Goal: Find specific page/section: Find specific page/section

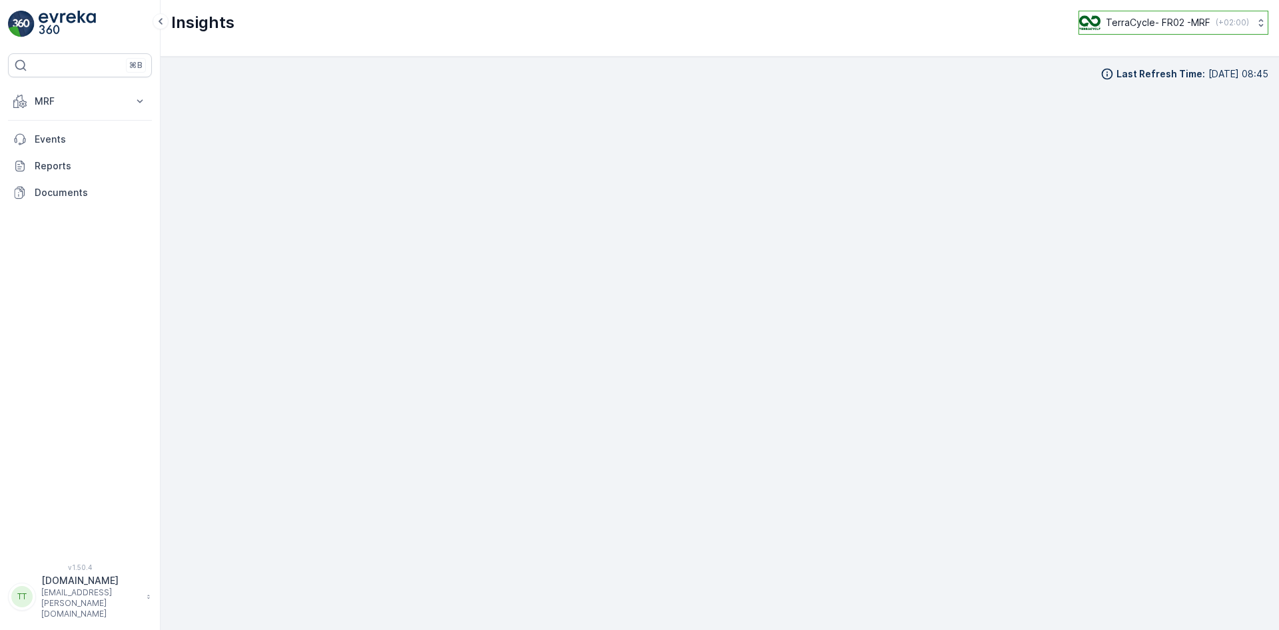
click at [1160, 24] on p "TerraCycle- FR02 -MRF" at bounding box center [1158, 22] width 105 height 13
type input "bt"
click at [1134, 79] on span "TerraCycle-CA03-BT" at bounding box center [1135, 81] width 94 height 13
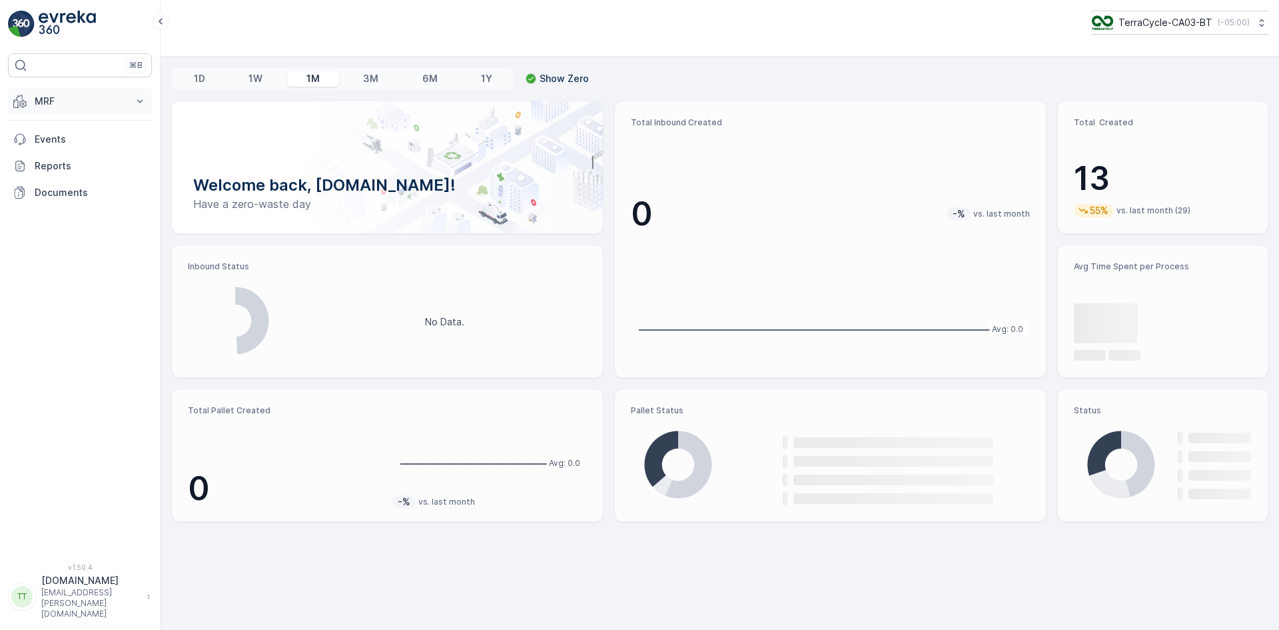
click at [69, 100] on p "MRF" at bounding box center [80, 101] width 91 height 13
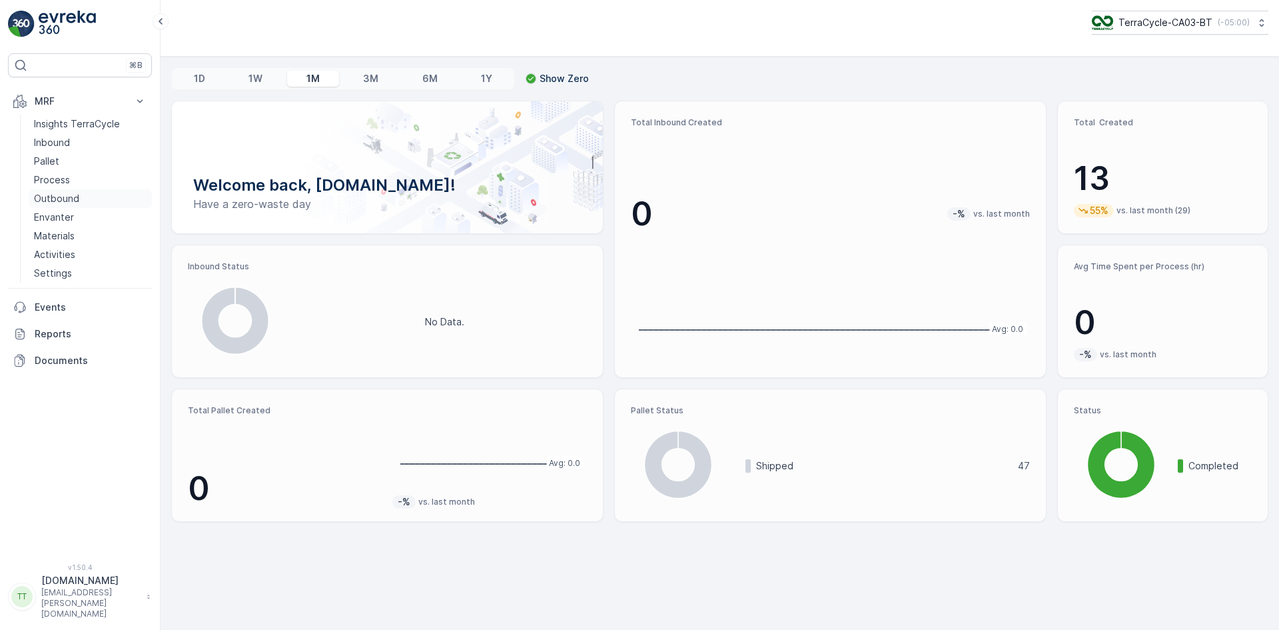
click at [75, 196] on p "Outbound" at bounding box center [56, 198] width 45 height 13
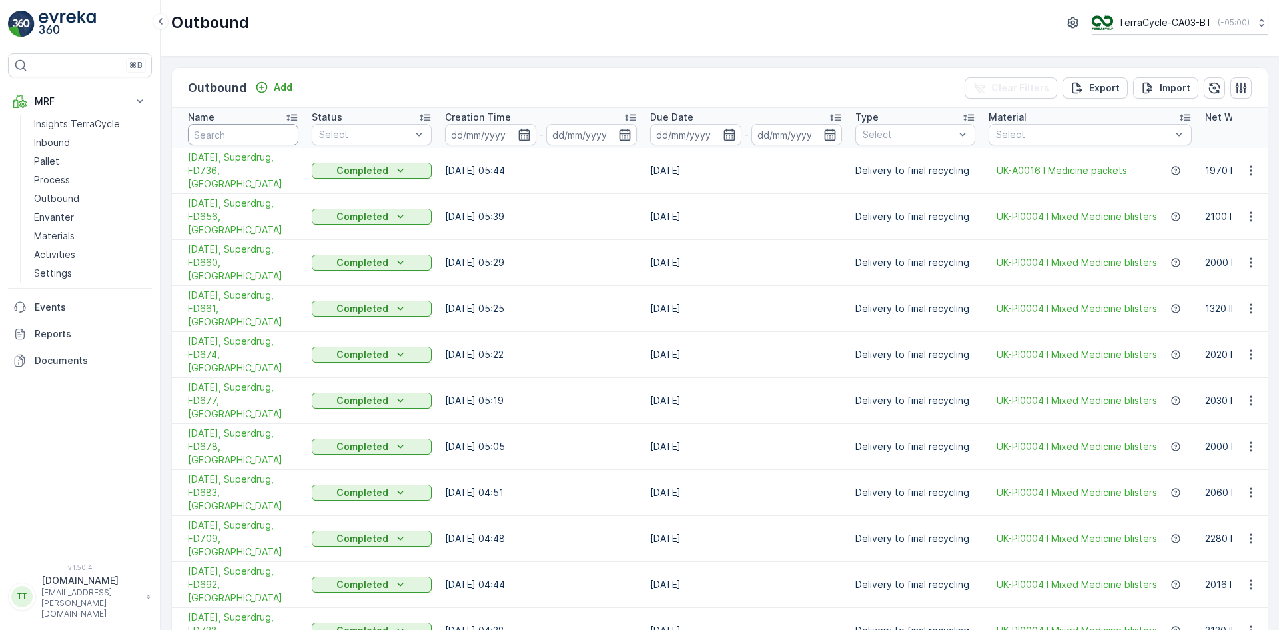
click at [235, 134] on input "text" at bounding box center [243, 134] width 111 height 21
type input "gree"
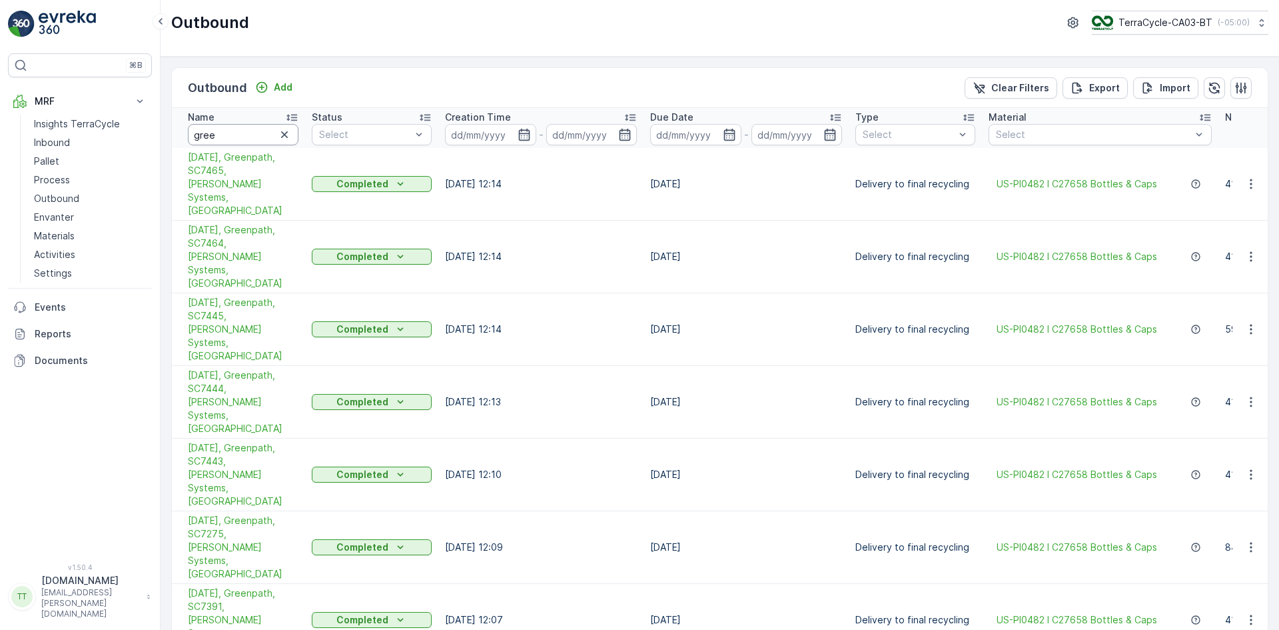
click at [233, 137] on input "gree" at bounding box center [243, 134] width 111 height 21
type input "greenpath"
click at [730, 131] on icon "button" at bounding box center [729, 135] width 11 height 12
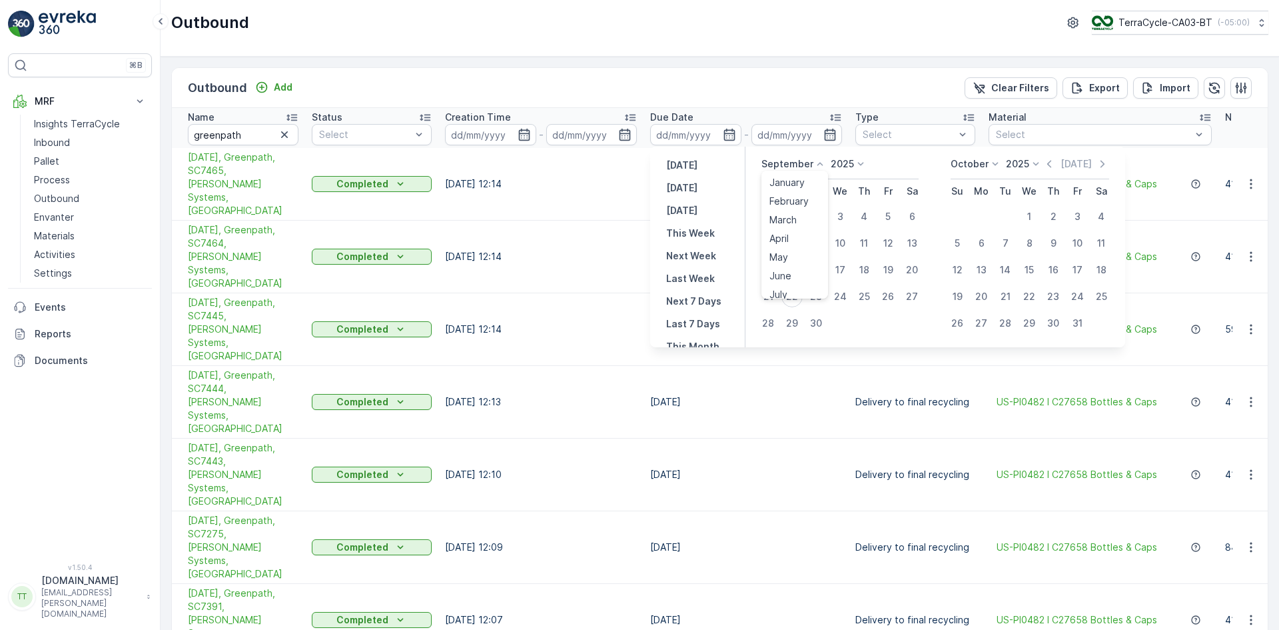
click at [822, 161] on icon at bounding box center [820, 163] width 13 height 13
click at [794, 250] on span "August" at bounding box center [785, 246] width 31 height 13
click at [889, 214] on div "1" at bounding box center [887, 216] width 21 height 21
type input "01.08.2025"
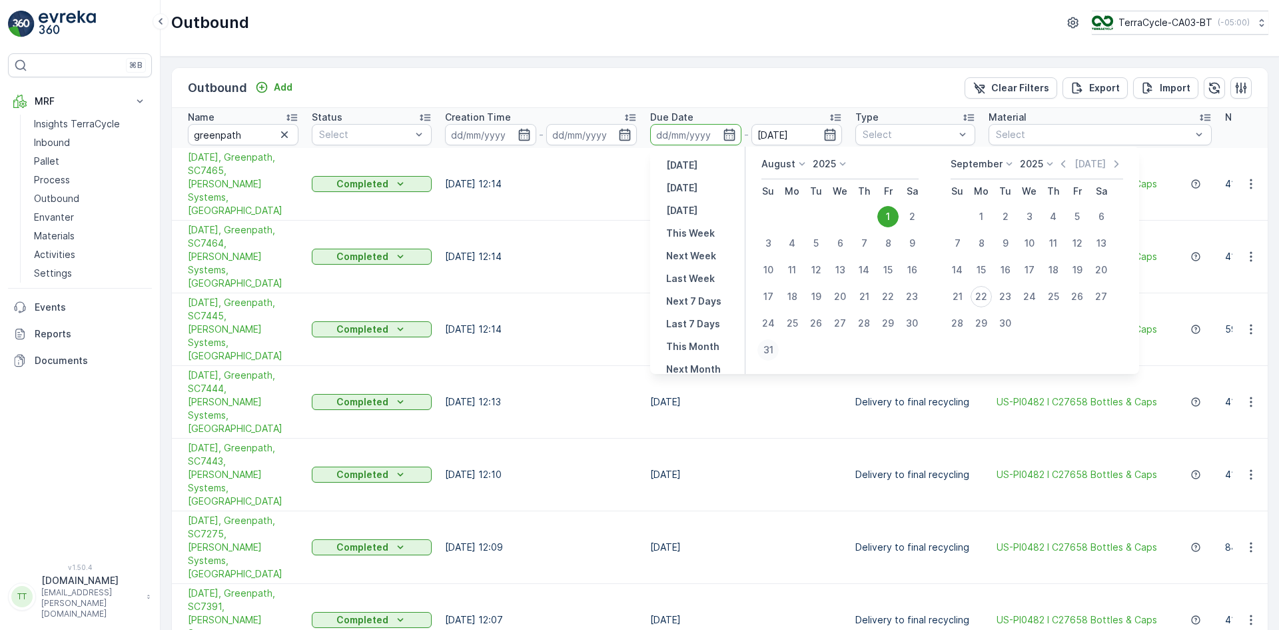
click at [762, 357] on div "31" at bounding box center [768, 349] width 21 height 21
type input "31.08.2025"
click at [885, 214] on div "1" at bounding box center [887, 216] width 21 height 21
type input "01.08.2025"
click at [768, 349] on div "31" at bounding box center [768, 349] width 21 height 21
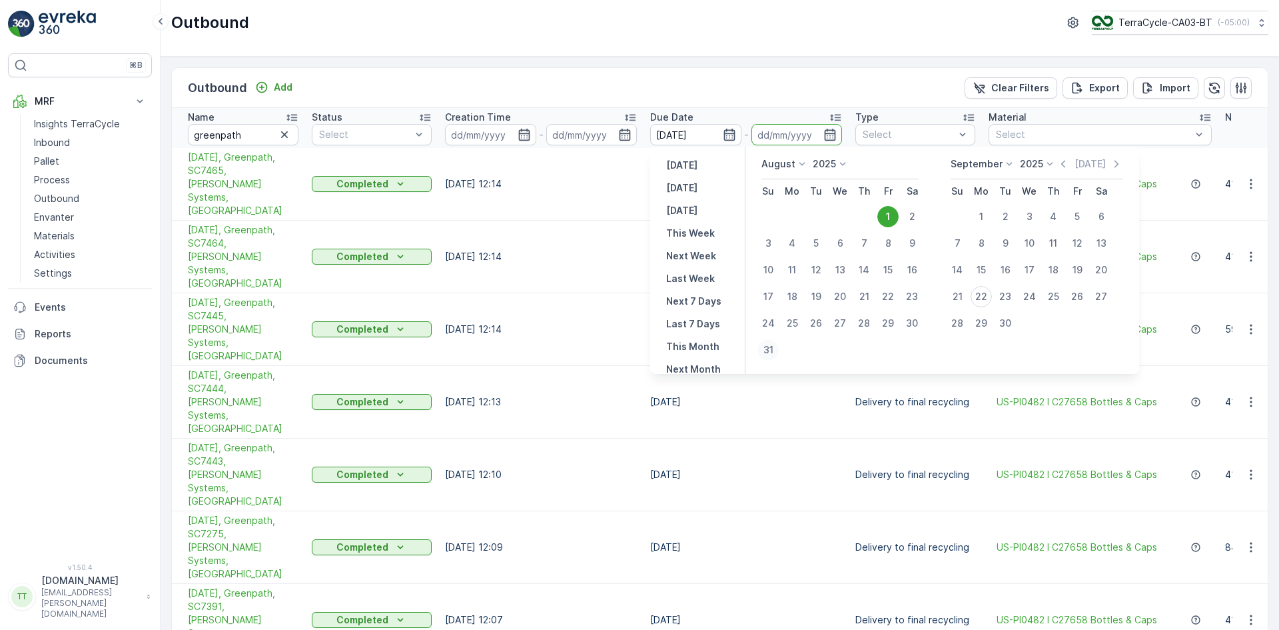
type input "31.08.2025"
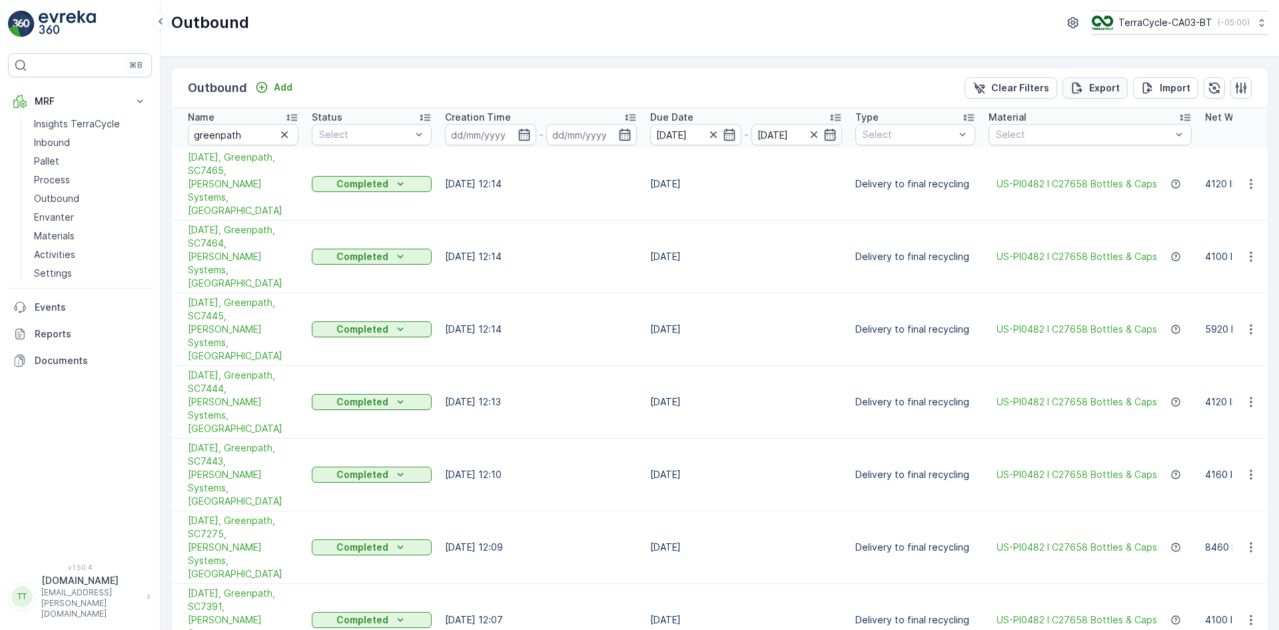
click at [1094, 87] on p "Export" at bounding box center [1104, 87] width 31 height 13
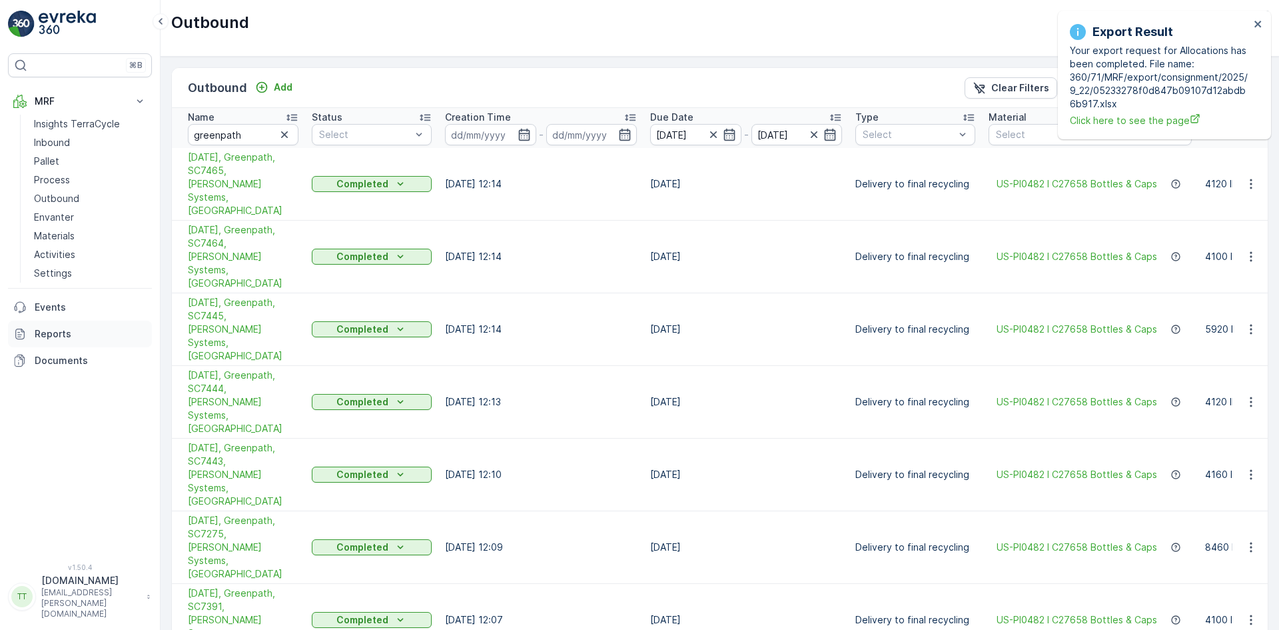
click at [43, 334] on p "Reports" at bounding box center [91, 333] width 112 height 13
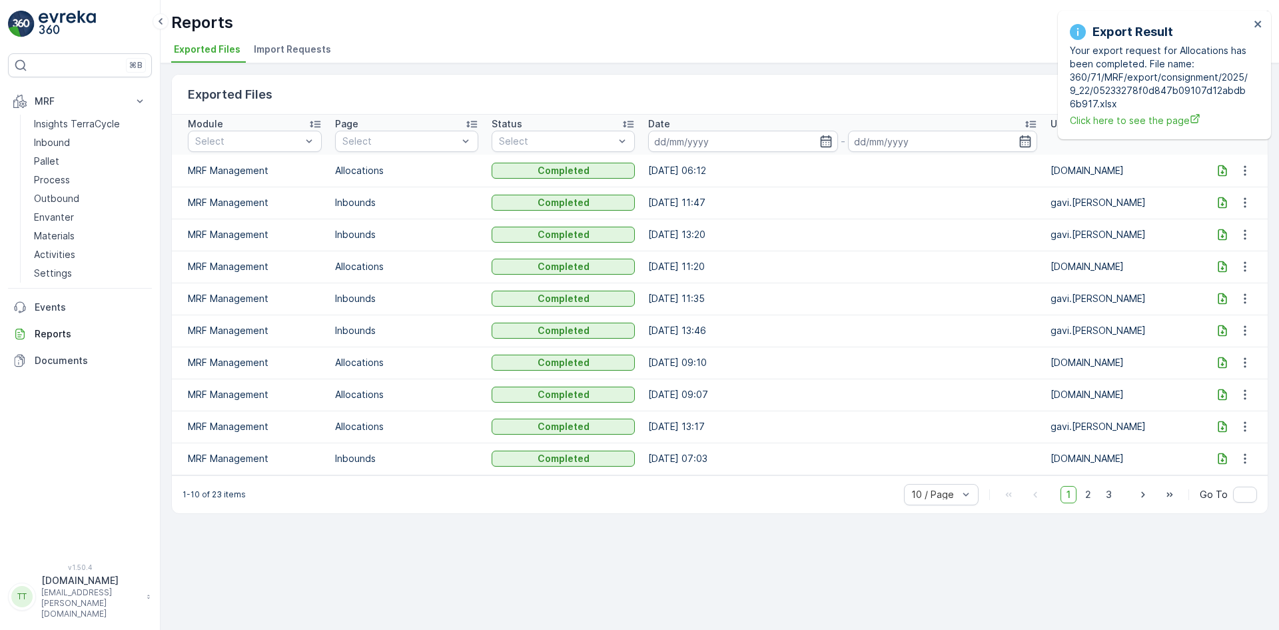
click at [1216, 173] on icon at bounding box center [1222, 170] width 13 height 13
click at [59, 193] on p "Outbound" at bounding box center [56, 198] width 45 height 13
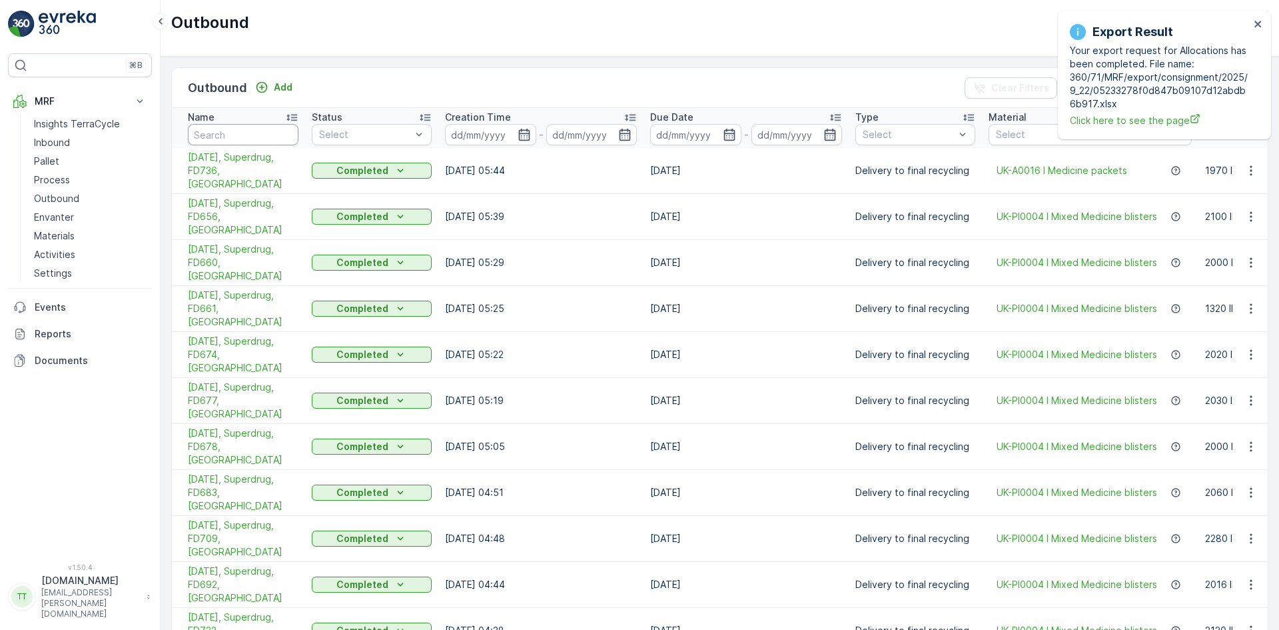
click at [227, 133] on input "text" at bounding box center [243, 134] width 111 height 21
type input "712"
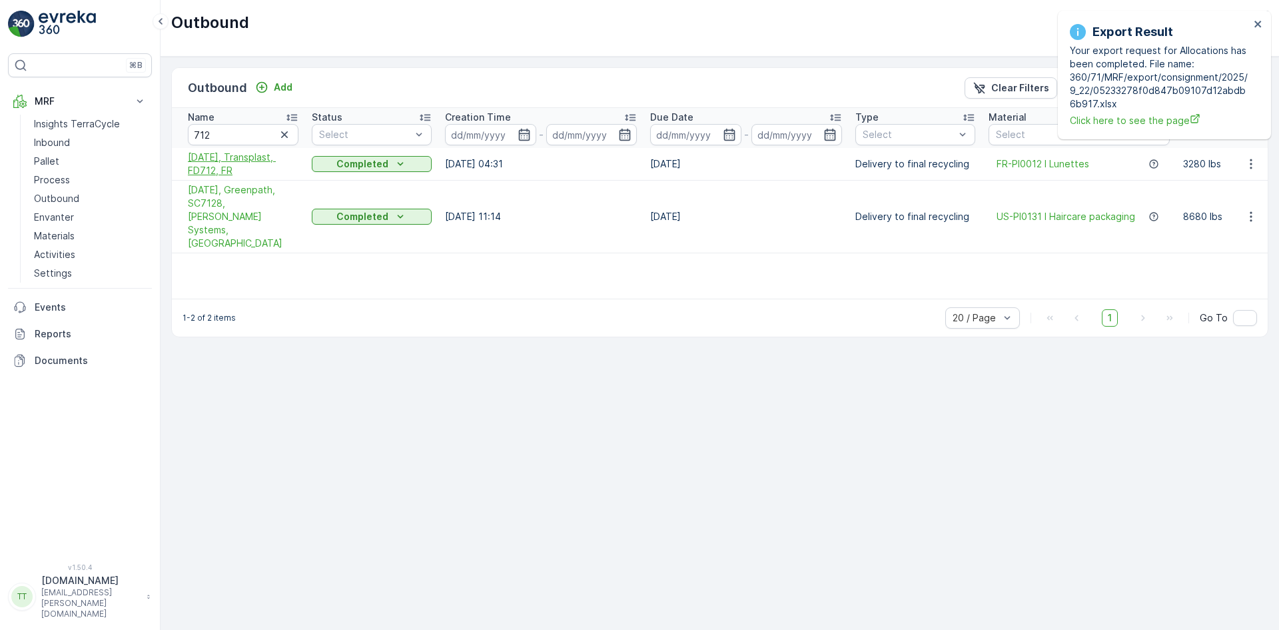
click at [217, 161] on span "[DATE], Transplast, FD712, FR" at bounding box center [243, 164] width 111 height 27
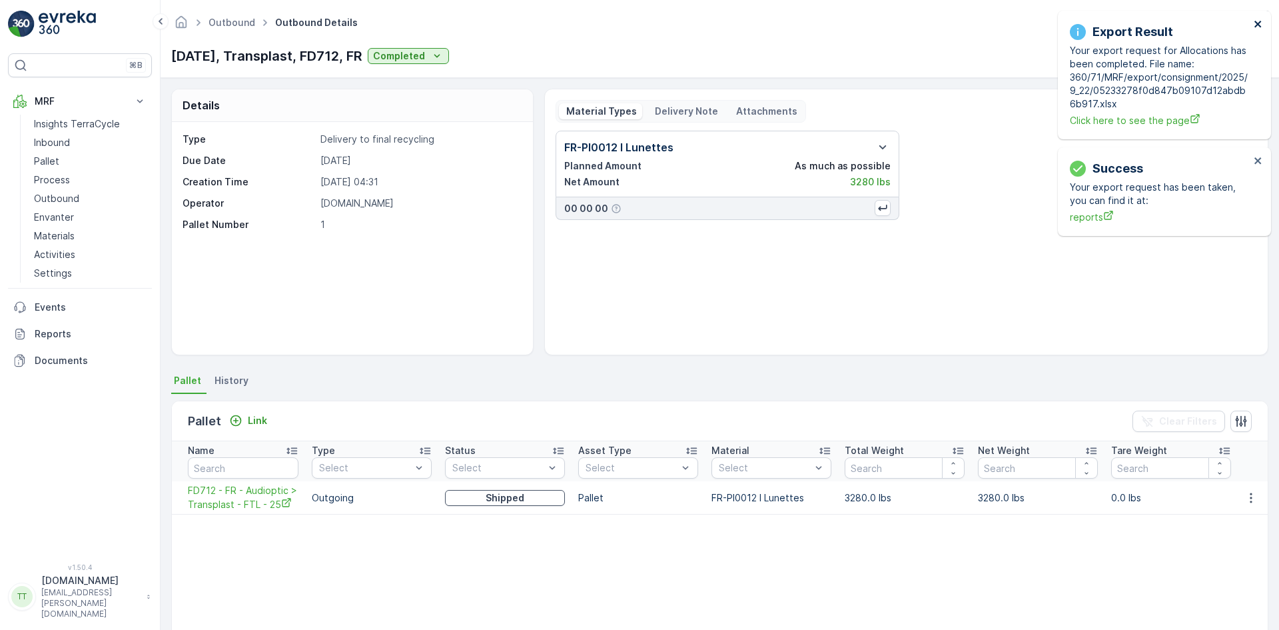
click at [1259, 26] on icon "close" at bounding box center [1258, 24] width 7 height 7
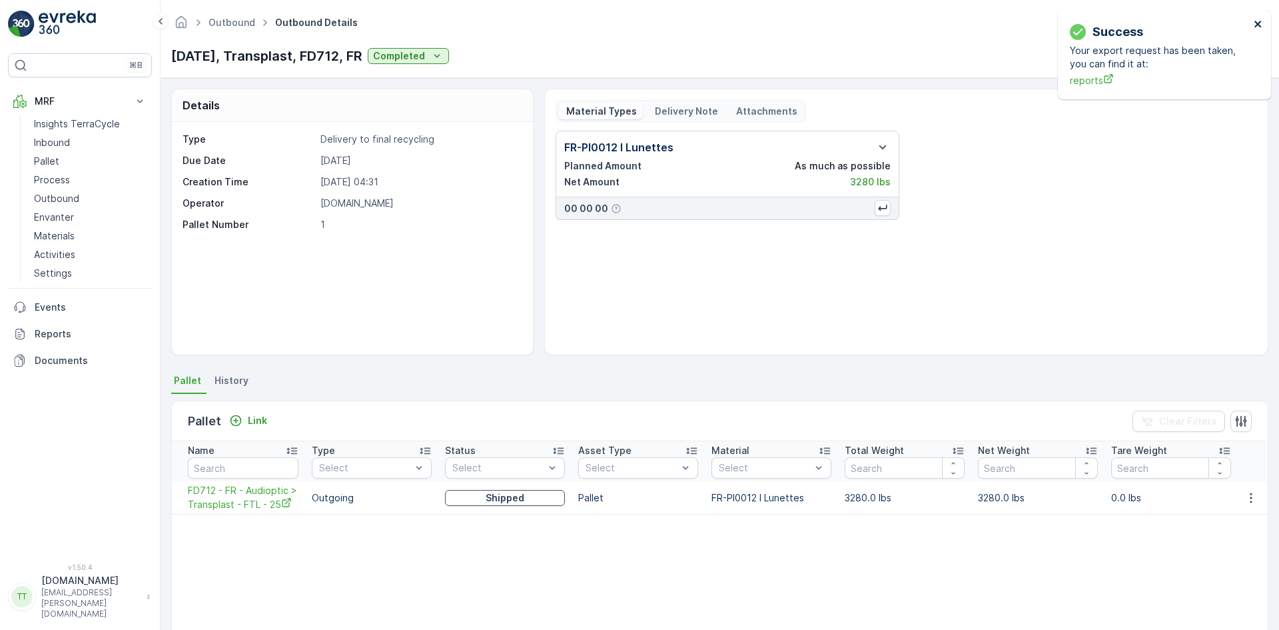
click at [1259, 26] on icon "close" at bounding box center [1258, 24] width 7 height 7
click at [877, 146] on icon "button" at bounding box center [883, 147] width 16 height 16
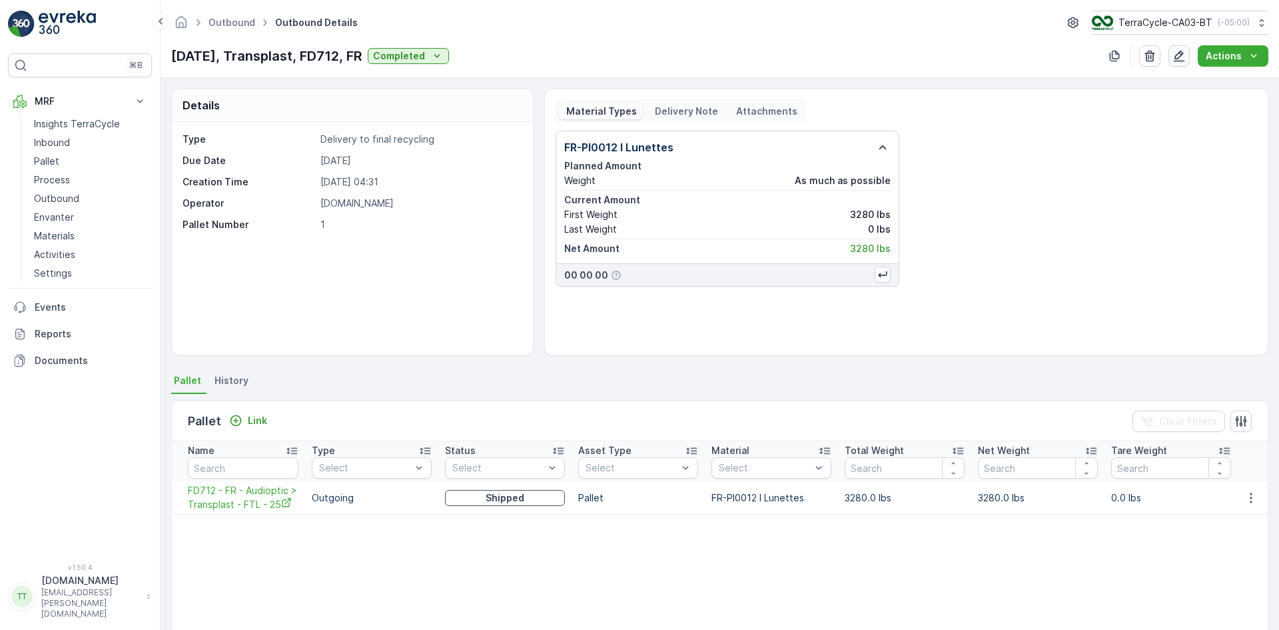
click at [1180, 56] on icon "button" at bounding box center [1179, 55] width 13 height 13
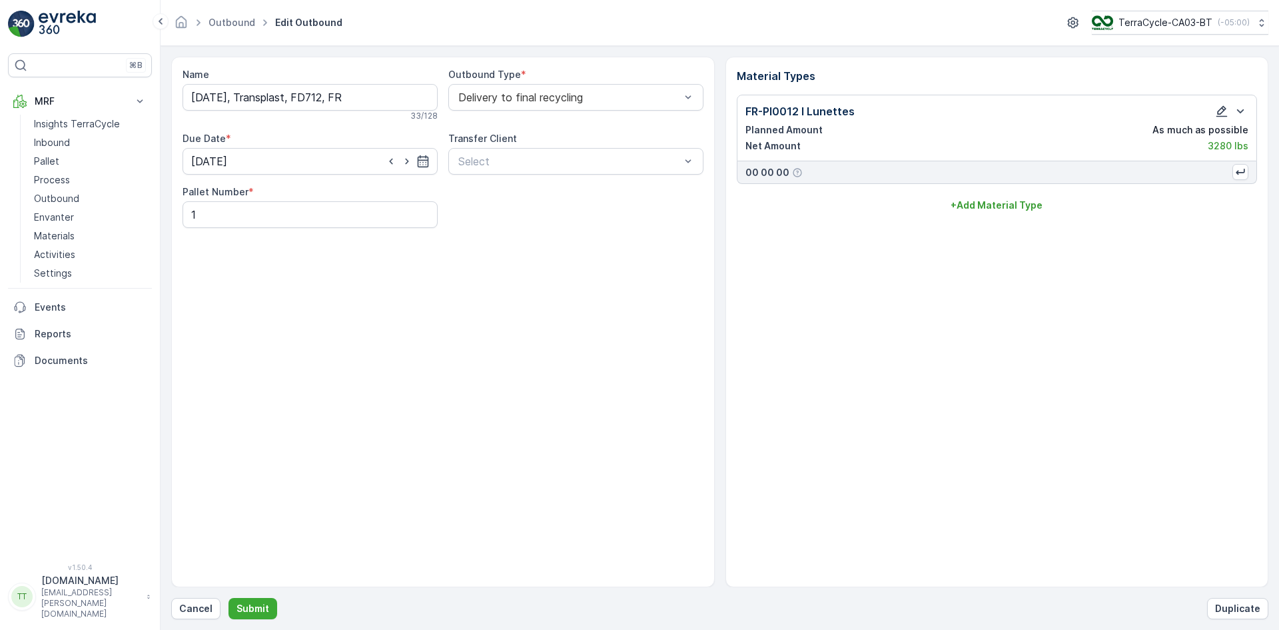
click at [1221, 112] on icon "button" at bounding box center [1221, 111] width 13 height 13
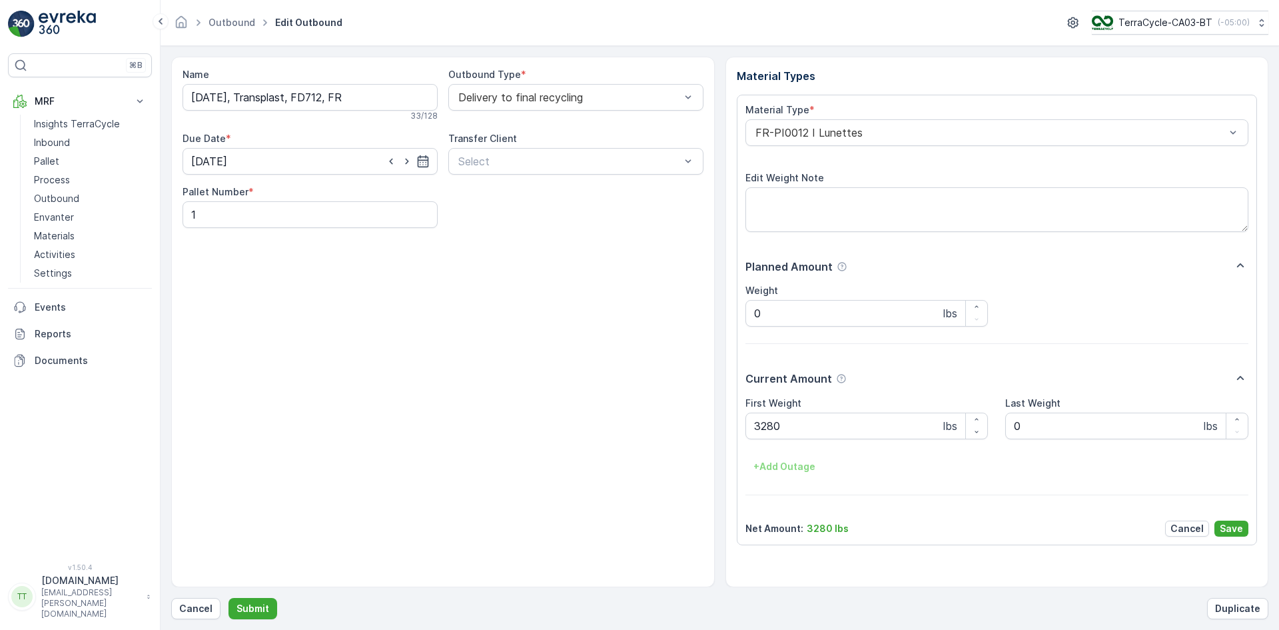
click at [945, 308] on p "lbs" at bounding box center [950, 313] width 14 height 16
click at [948, 314] on p "lbs" at bounding box center [950, 313] width 14 height 16
click at [945, 428] on p "lbs" at bounding box center [950, 426] width 14 height 16
click at [961, 428] on div "lbs" at bounding box center [954, 426] width 22 height 16
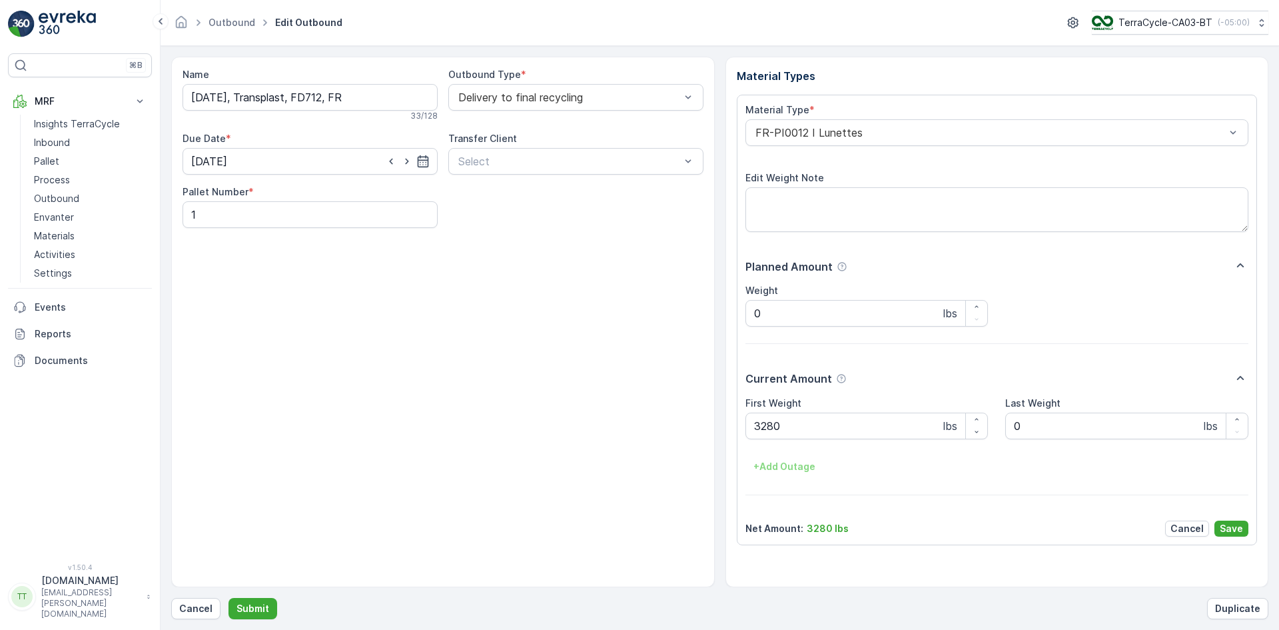
click at [837, 528] on p "3280 lbs" at bounding box center [828, 528] width 42 height 13
click at [189, 612] on p "Cancel" at bounding box center [195, 608] width 33 height 13
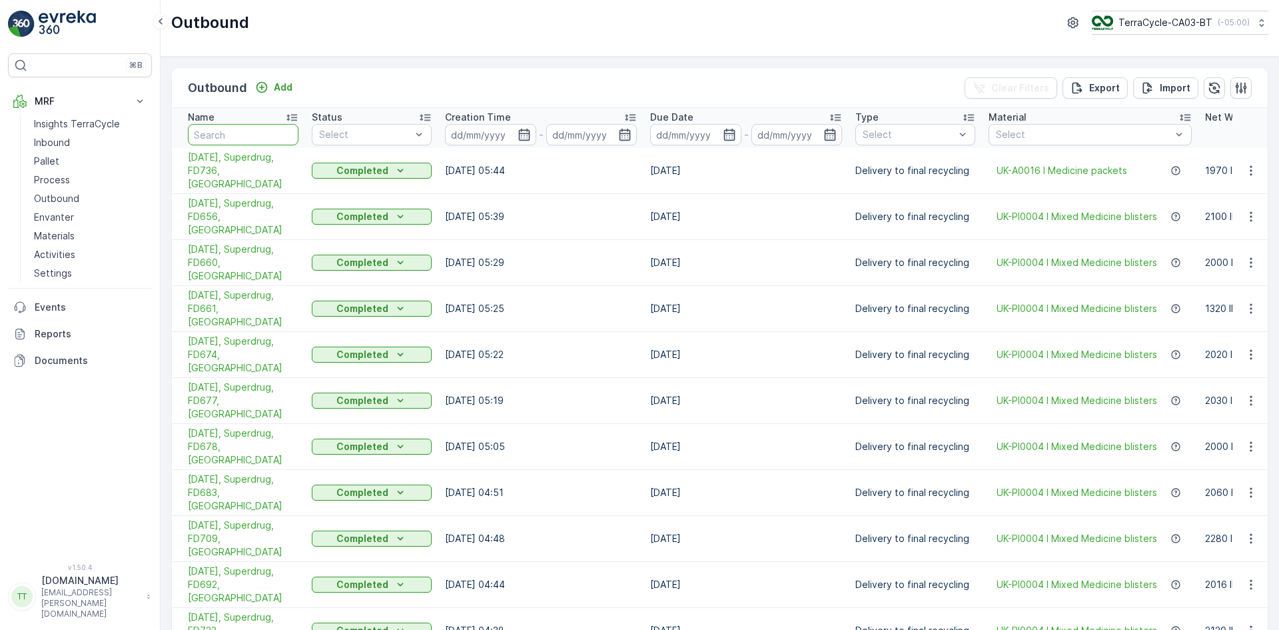
click at [235, 138] on input "text" at bounding box center [243, 134] width 111 height 21
type input "UK"
drag, startPoint x: 218, startPoint y: 136, endPoint x: 184, endPoint y: 135, distance: 34.0
click at [187, 135] on th "Name UK" at bounding box center [238, 128] width 133 height 40
type input "recy"
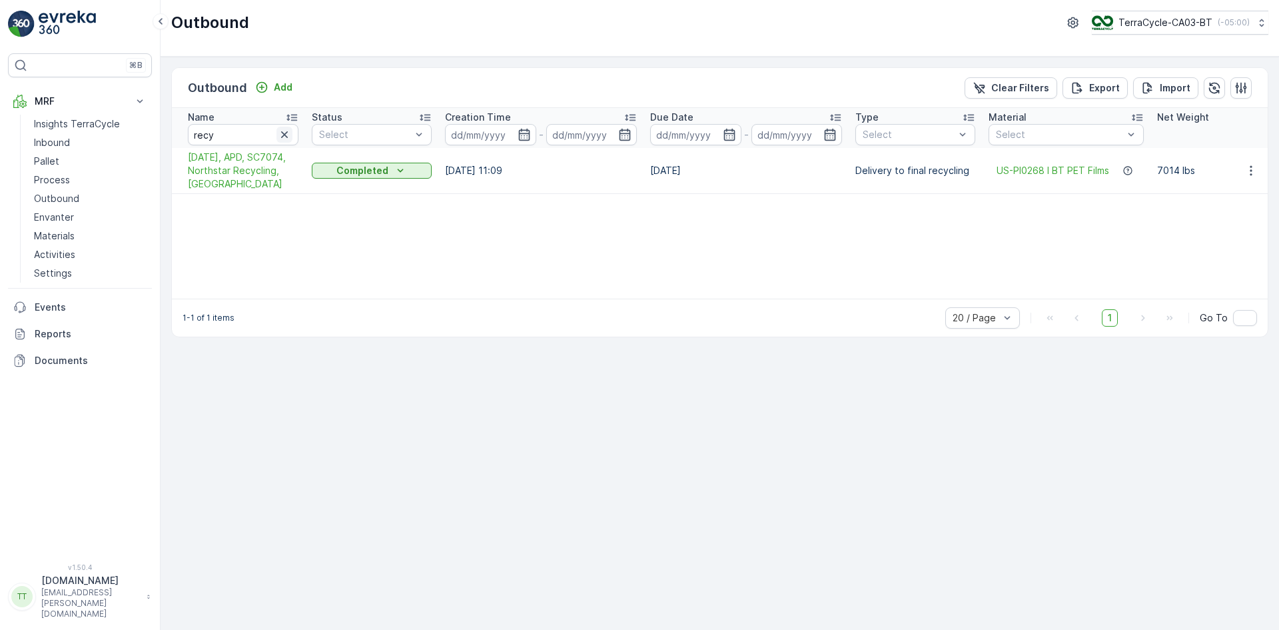
click at [282, 132] on icon "button" at bounding box center [284, 134] width 7 height 7
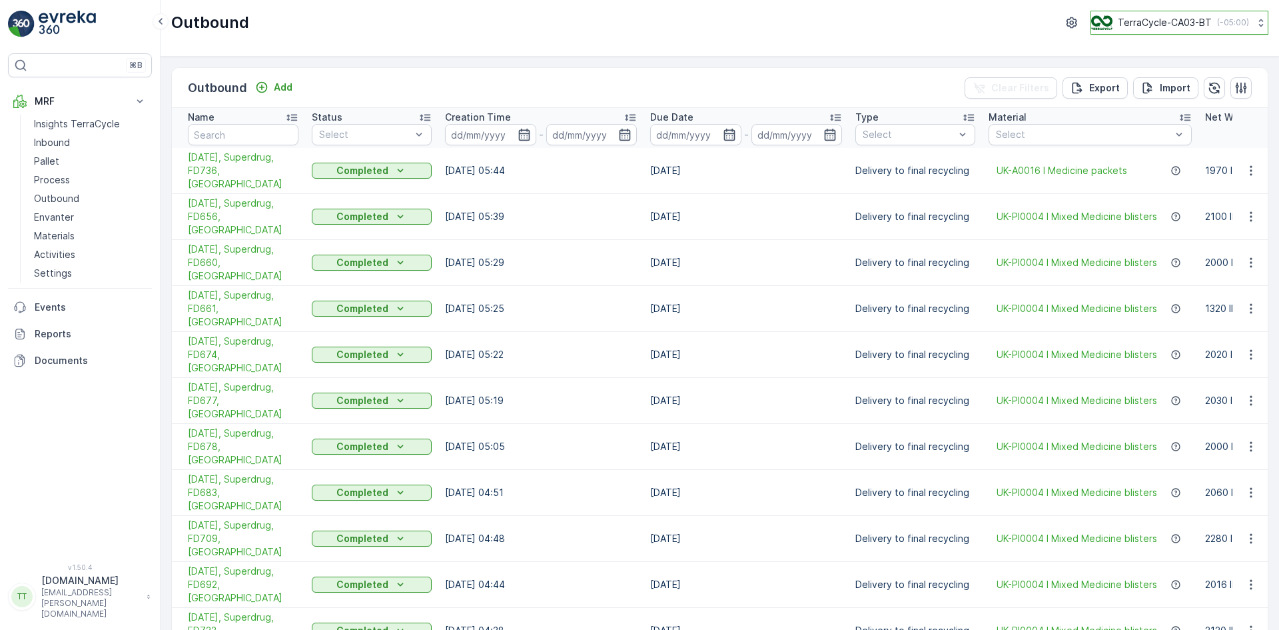
click at [1149, 21] on p "TerraCycle-CA03-BT" at bounding box center [1165, 22] width 94 height 13
type input "fr"
click at [1146, 76] on span "TerraCycle- FR02 -MRF" at bounding box center [1174, 81] width 149 height 13
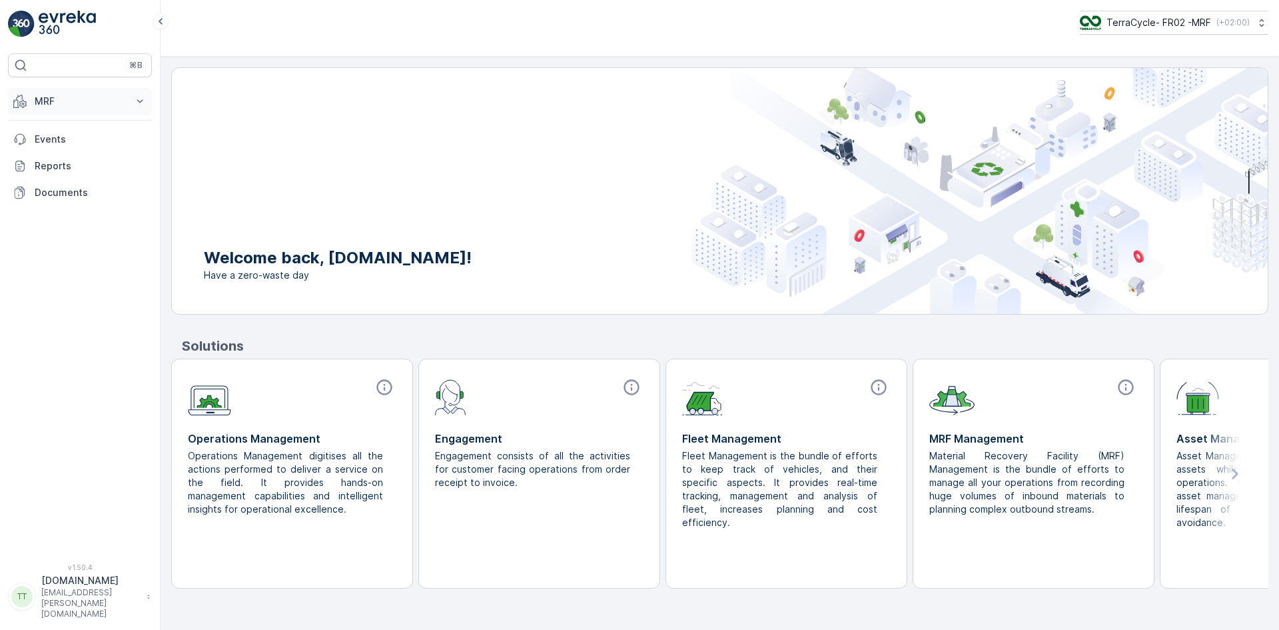
click at [50, 98] on p "MRF" at bounding box center [80, 101] width 91 height 13
click at [71, 199] on p "Expédition" at bounding box center [58, 198] width 48 height 13
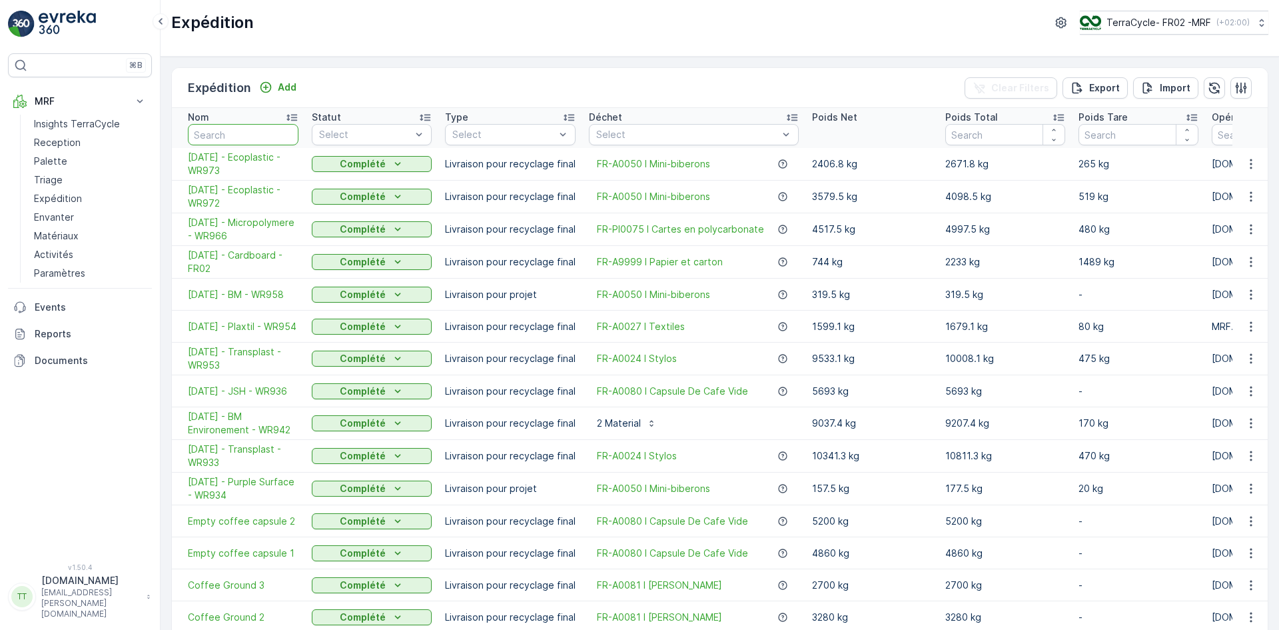
click at [244, 129] on input "text" at bounding box center [243, 134] width 111 height 21
type input "712"
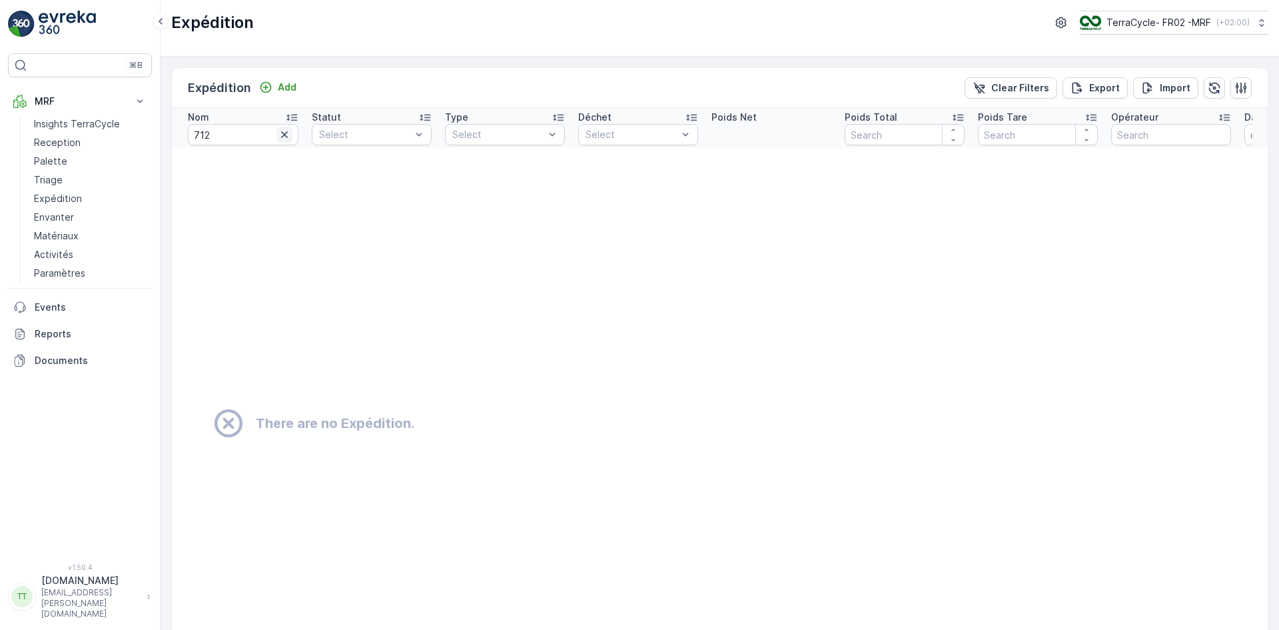
click at [286, 130] on icon "button" at bounding box center [284, 134] width 13 height 13
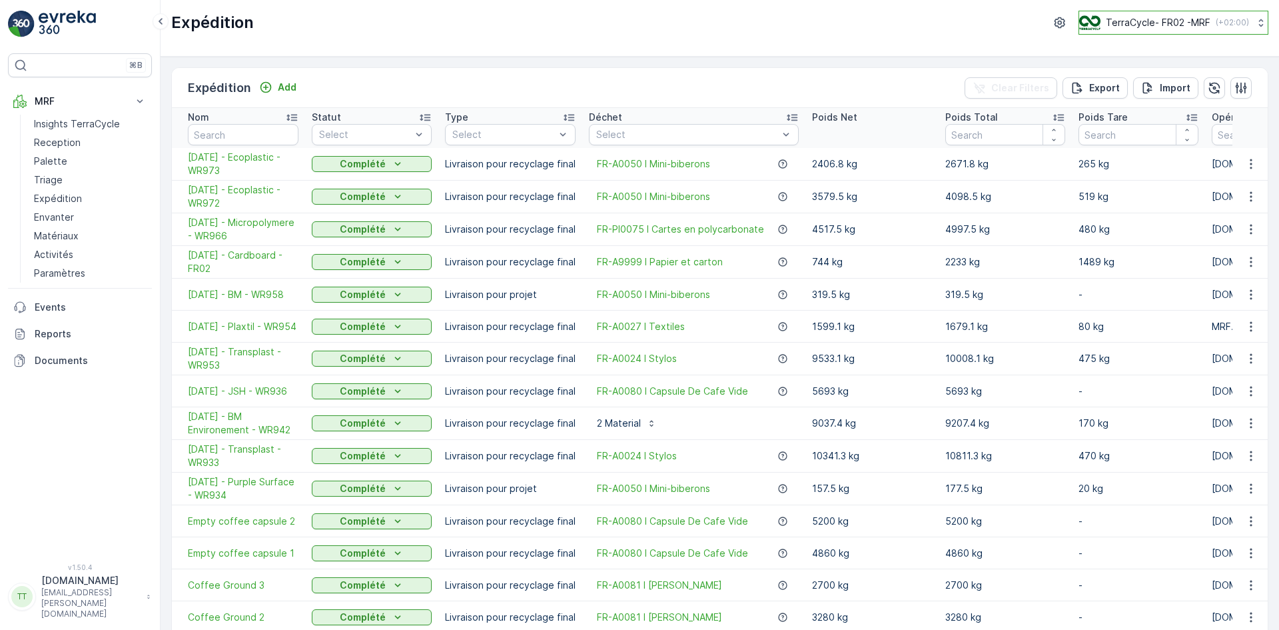
click at [1132, 15] on div "TerraCycle- FR02 -MRF ( +02:00 )" at bounding box center [1164, 22] width 170 height 15
type input "fr"
click at [1123, 75] on span "TerraCycle- FR02 -MRF" at bounding box center [1162, 81] width 149 height 13
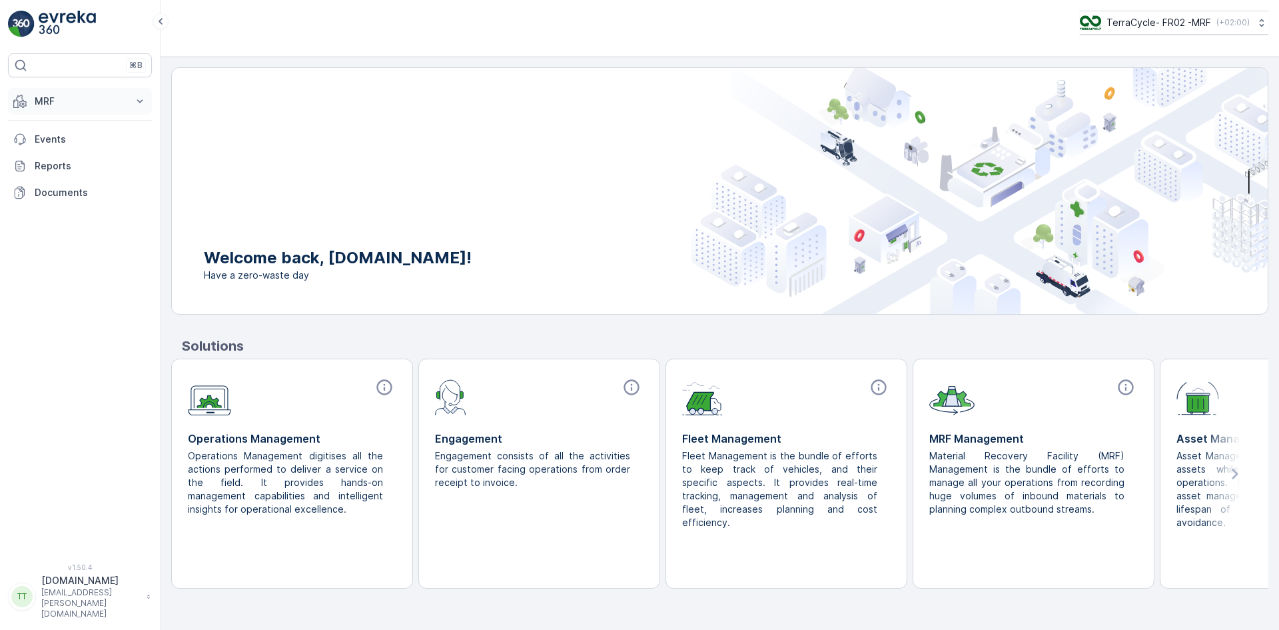
click at [57, 95] on p "MRF" at bounding box center [80, 101] width 91 height 13
click at [70, 200] on p "Expédition" at bounding box center [58, 198] width 48 height 13
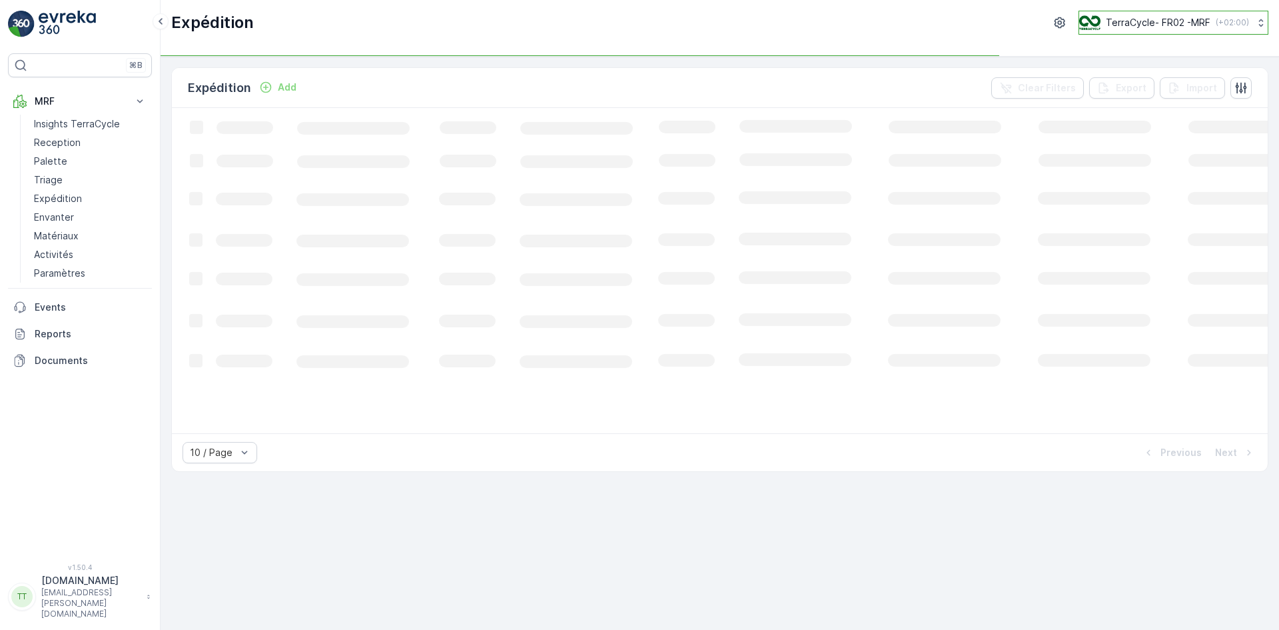
click at [1173, 19] on p "TerraCycle- FR02 -MRF" at bounding box center [1158, 22] width 105 height 13
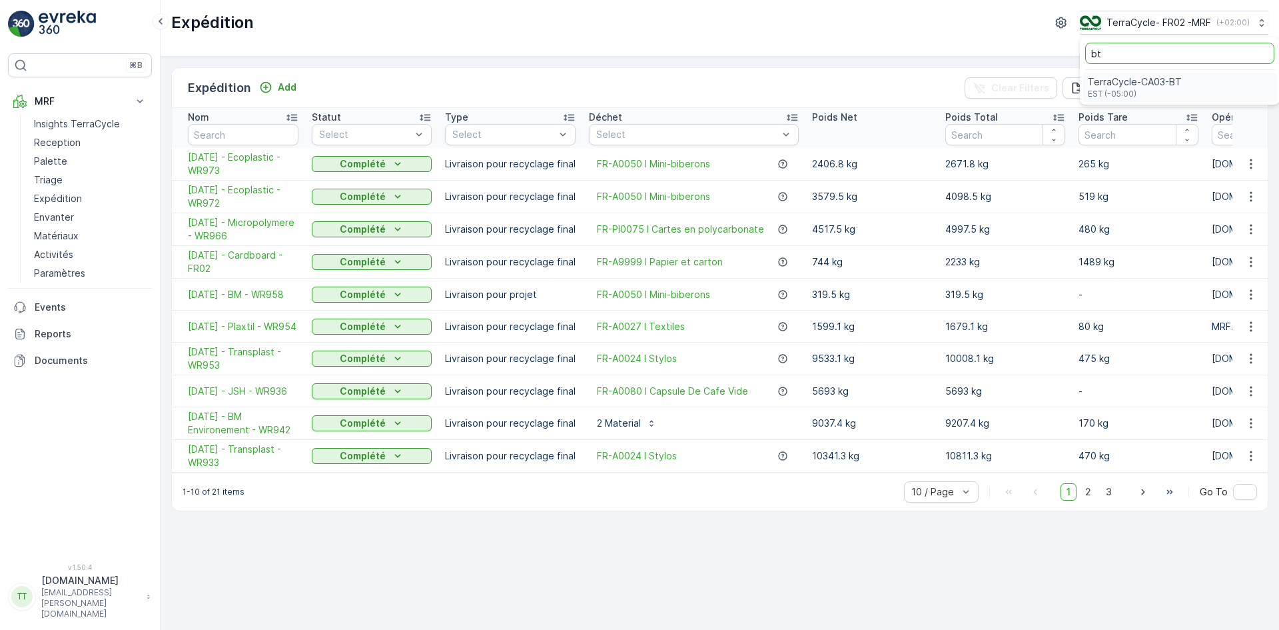
type input "bt"
click at [1140, 91] on span "EST (-05:00)" at bounding box center [1135, 94] width 94 height 11
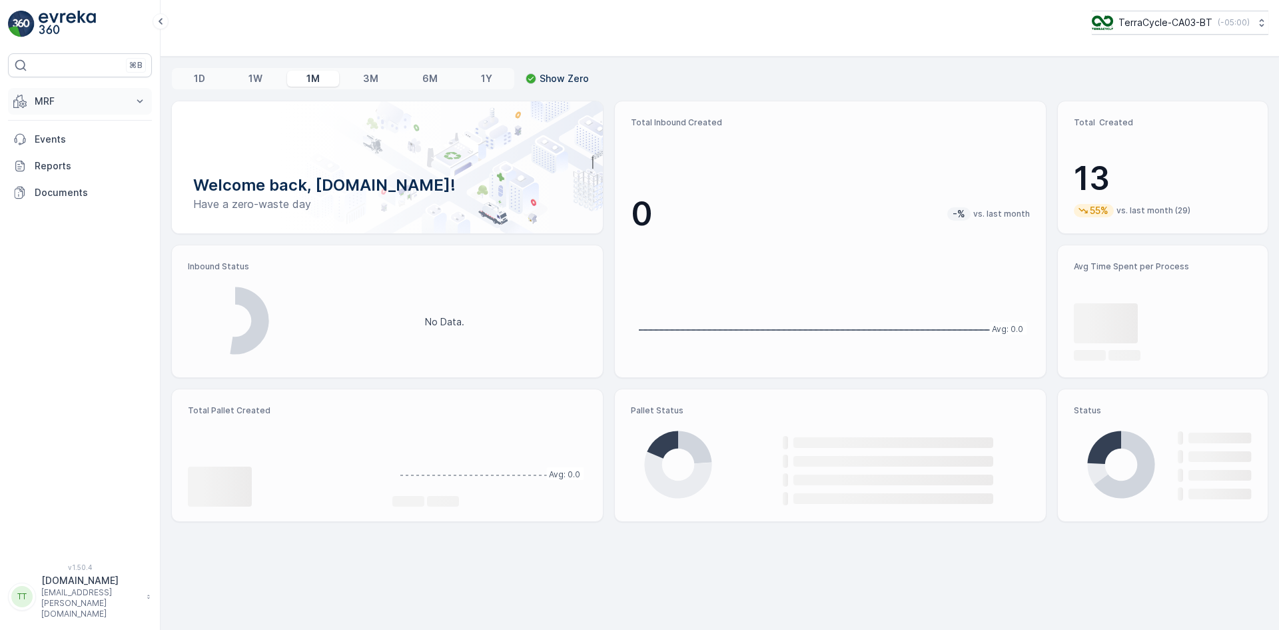
click at [39, 93] on button "MRF" at bounding box center [80, 101] width 144 height 27
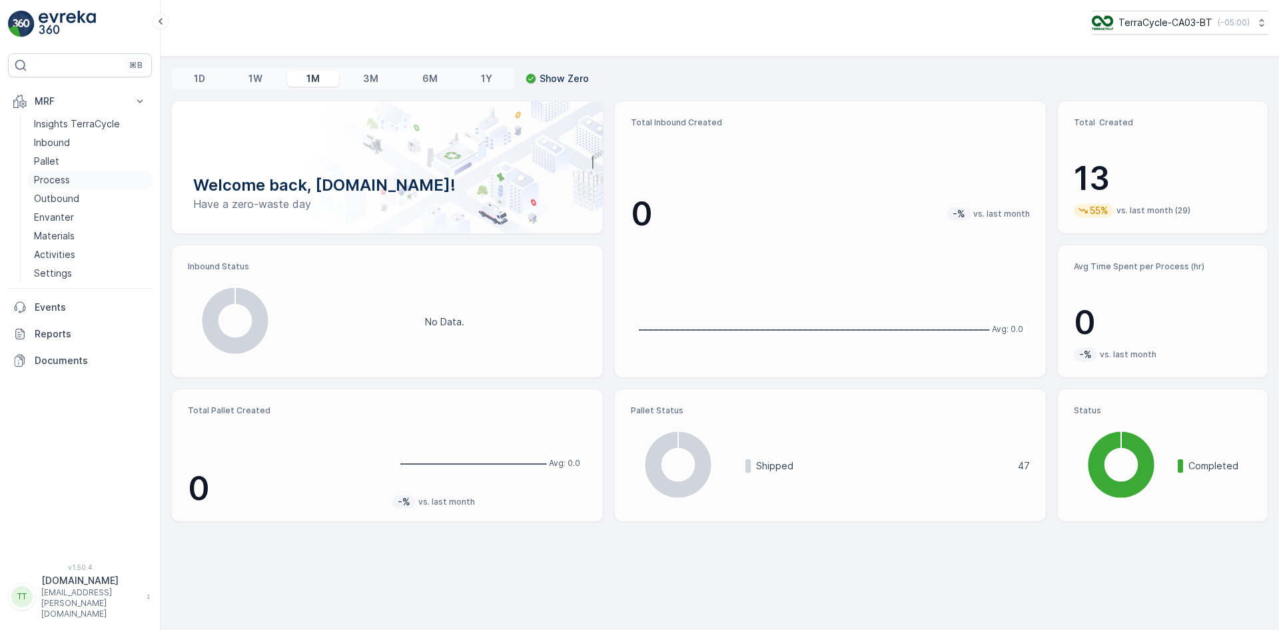
click at [61, 188] on link "Process" at bounding box center [90, 180] width 123 height 19
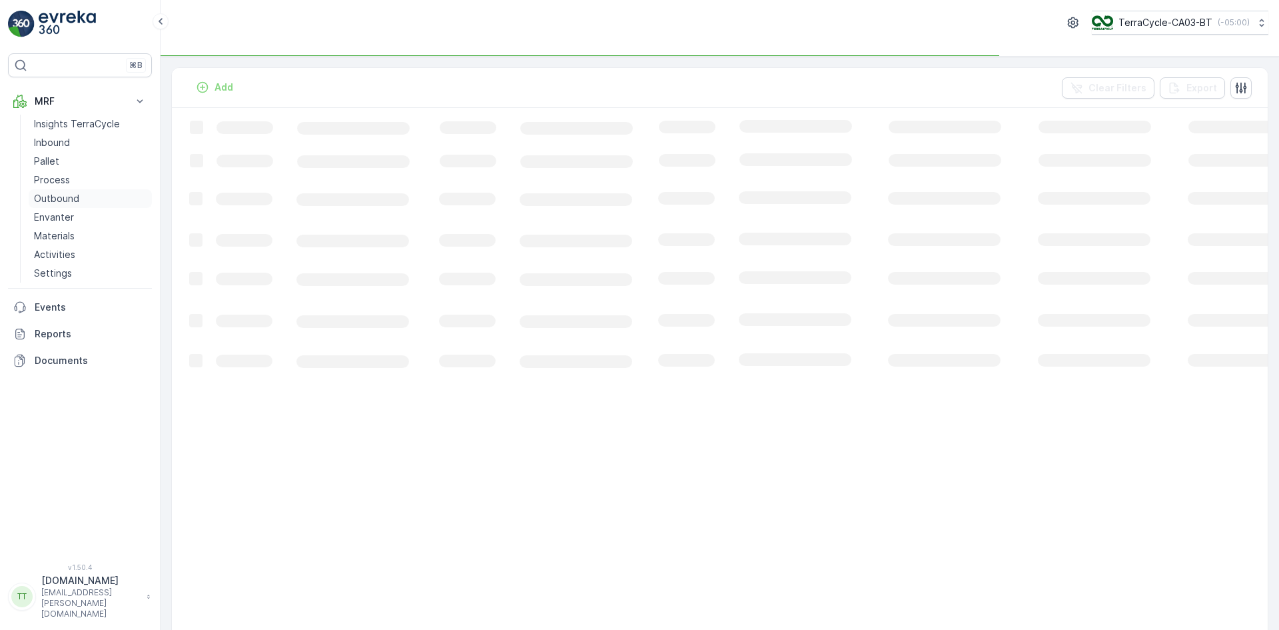
click at [61, 198] on p "Outbound" at bounding box center [56, 198] width 45 height 13
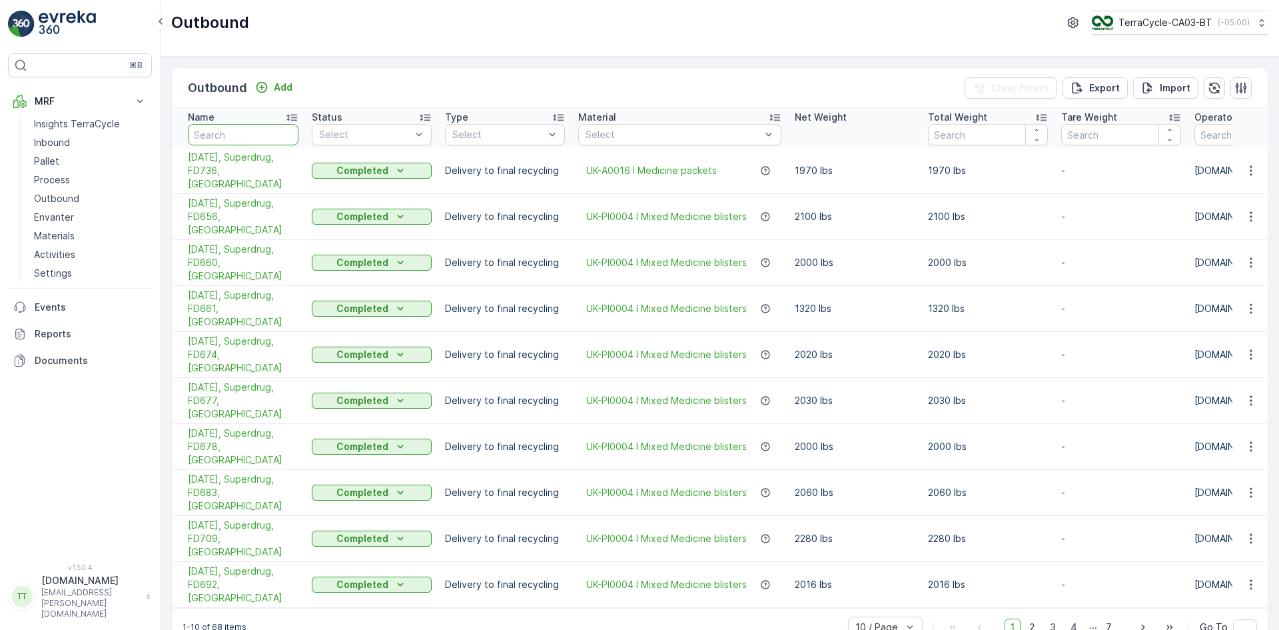
click at [260, 132] on input "text" at bounding box center [243, 134] width 111 height 21
type input "712"
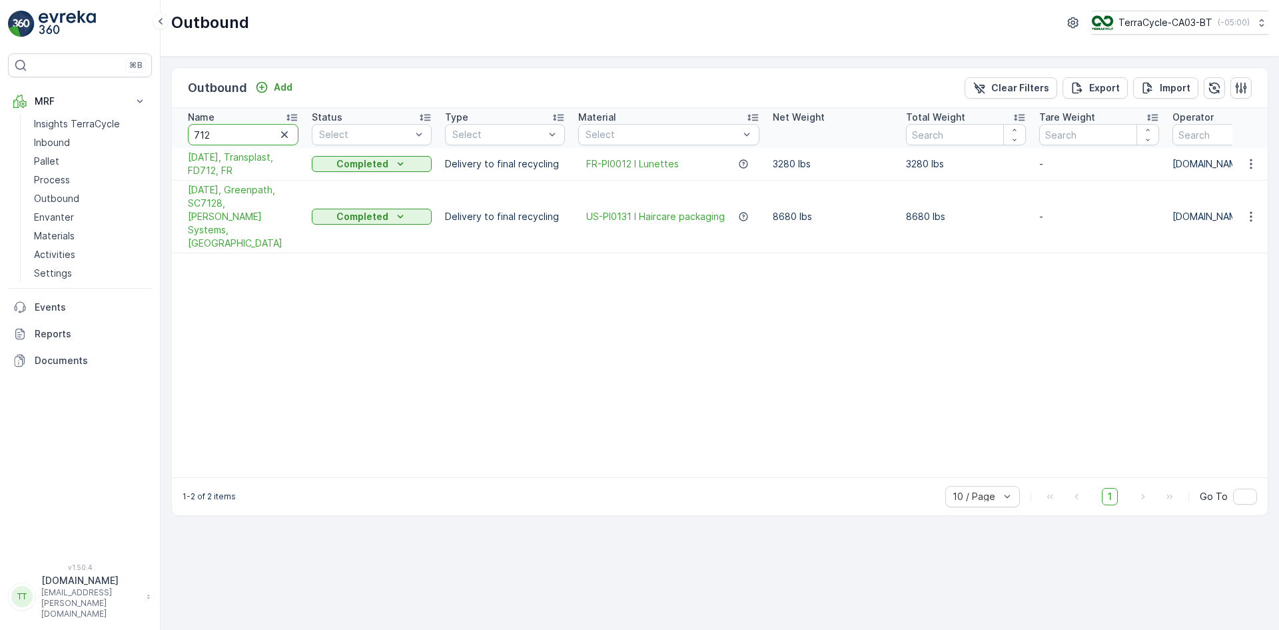
drag, startPoint x: 215, startPoint y: 135, endPoint x: 177, endPoint y: 135, distance: 38.0
click at [177, 135] on th "Name 712" at bounding box center [238, 128] width 133 height 40
type input "super"
